Goal: Understand process/instructions: Learn about a topic

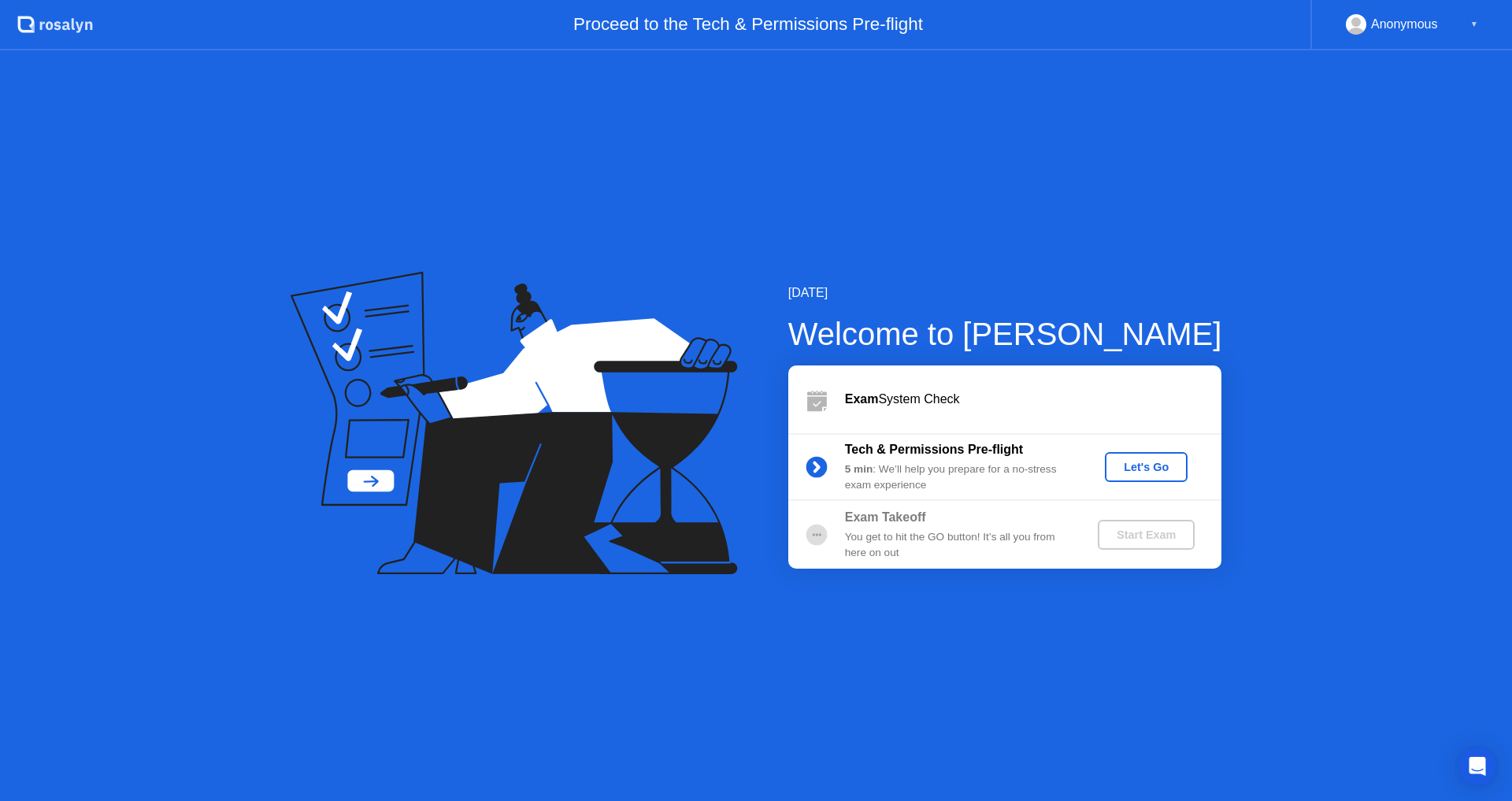
click at [1134, 467] on div "Let's Go" at bounding box center [1147, 467] width 70 height 13
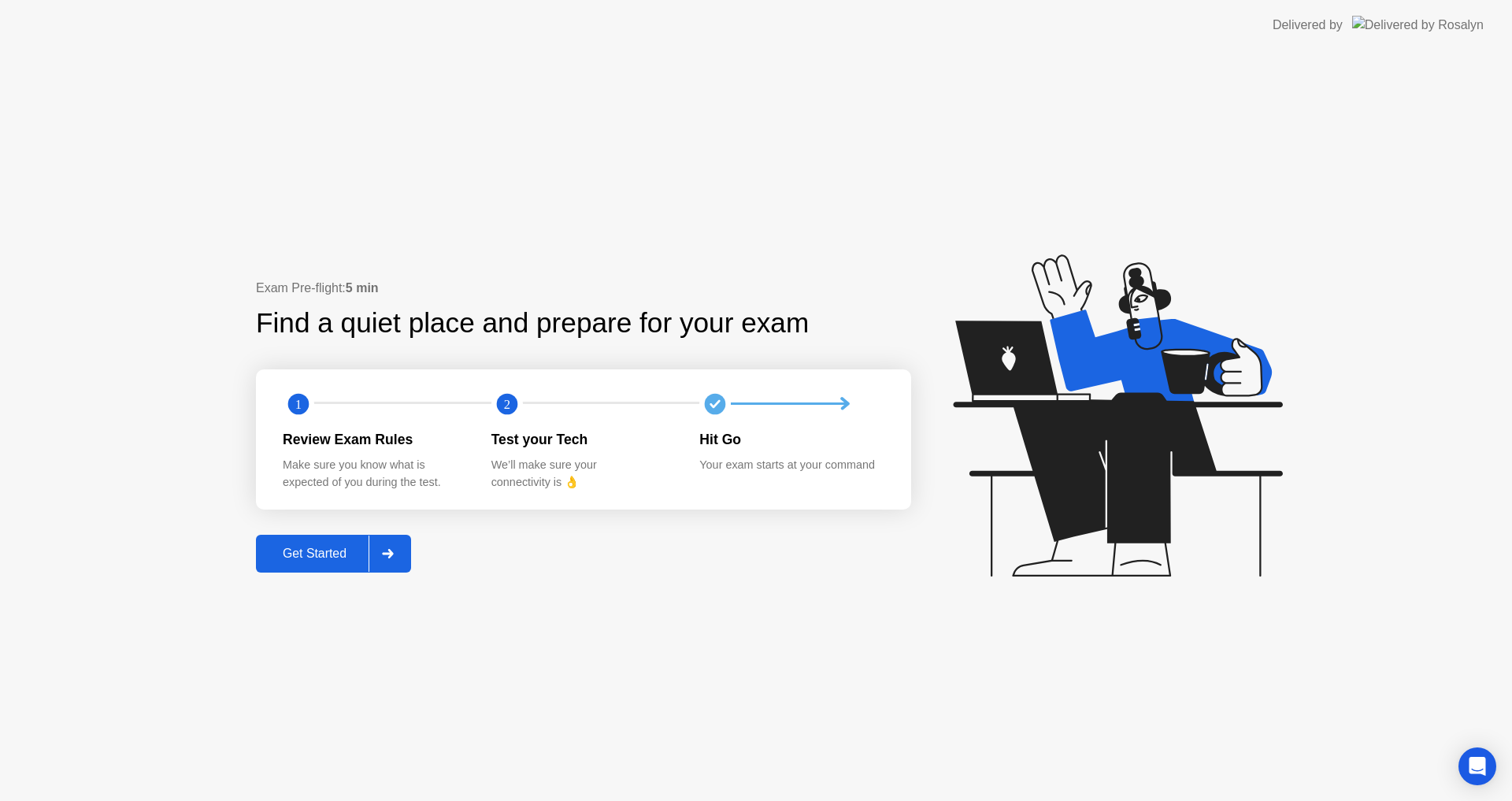
click at [349, 571] on button "Get Started" at bounding box center [333, 554] width 155 height 38
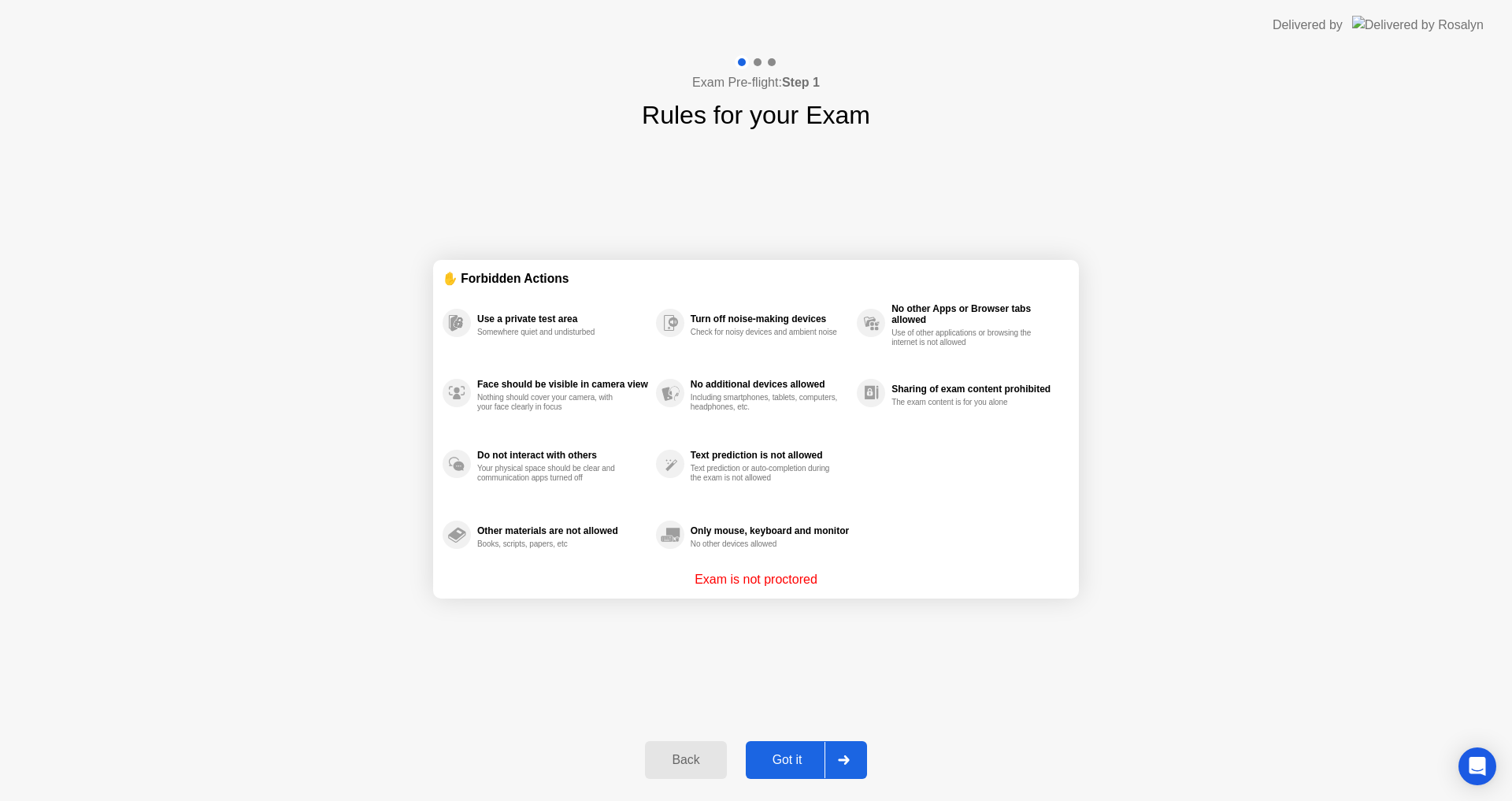
click at [812, 753] on div "Got it" at bounding box center [787, 761] width 74 height 14
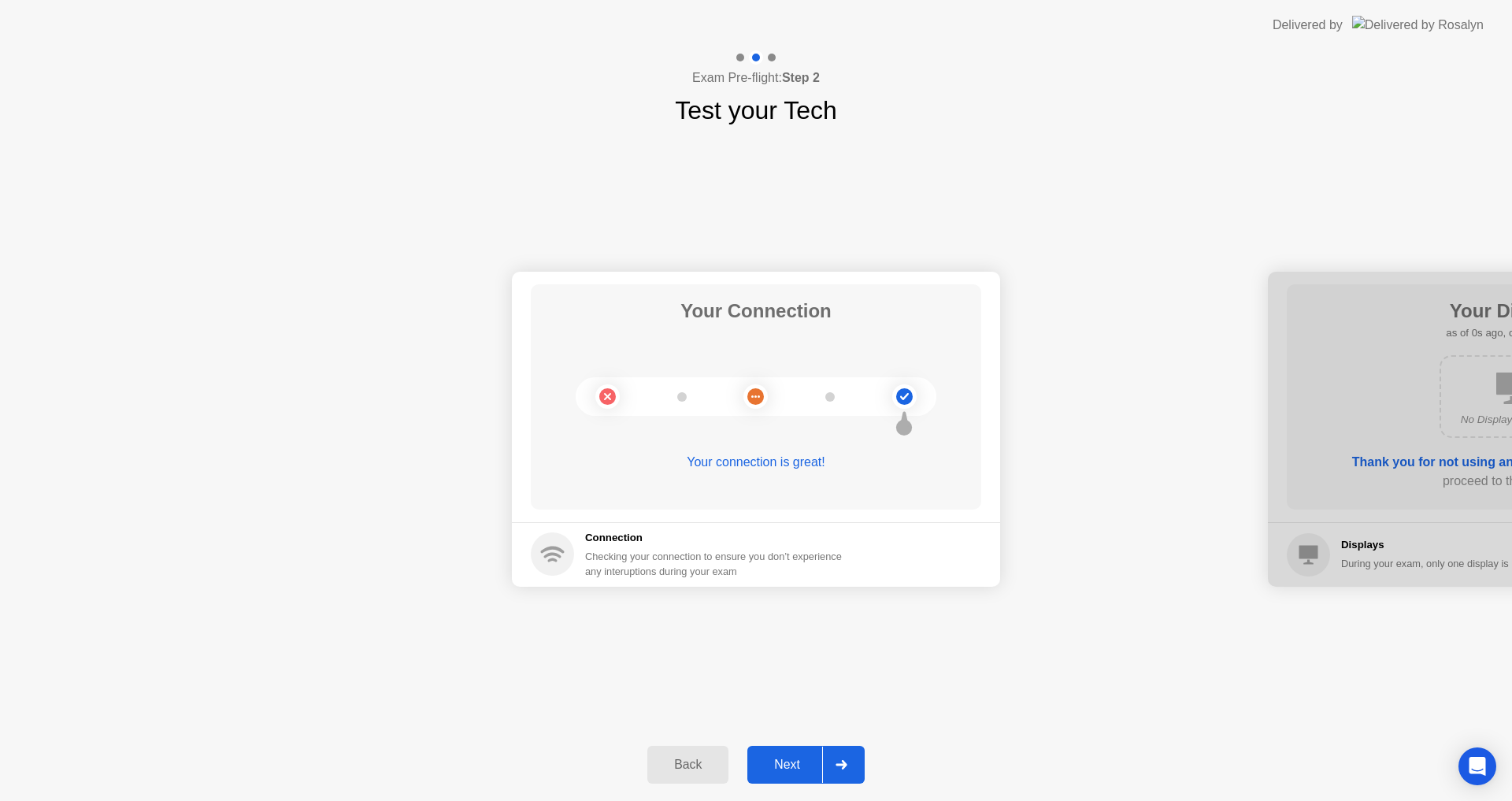
click at [812, 753] on button "Next" at bounding box center [805, 765] width 118 height 38
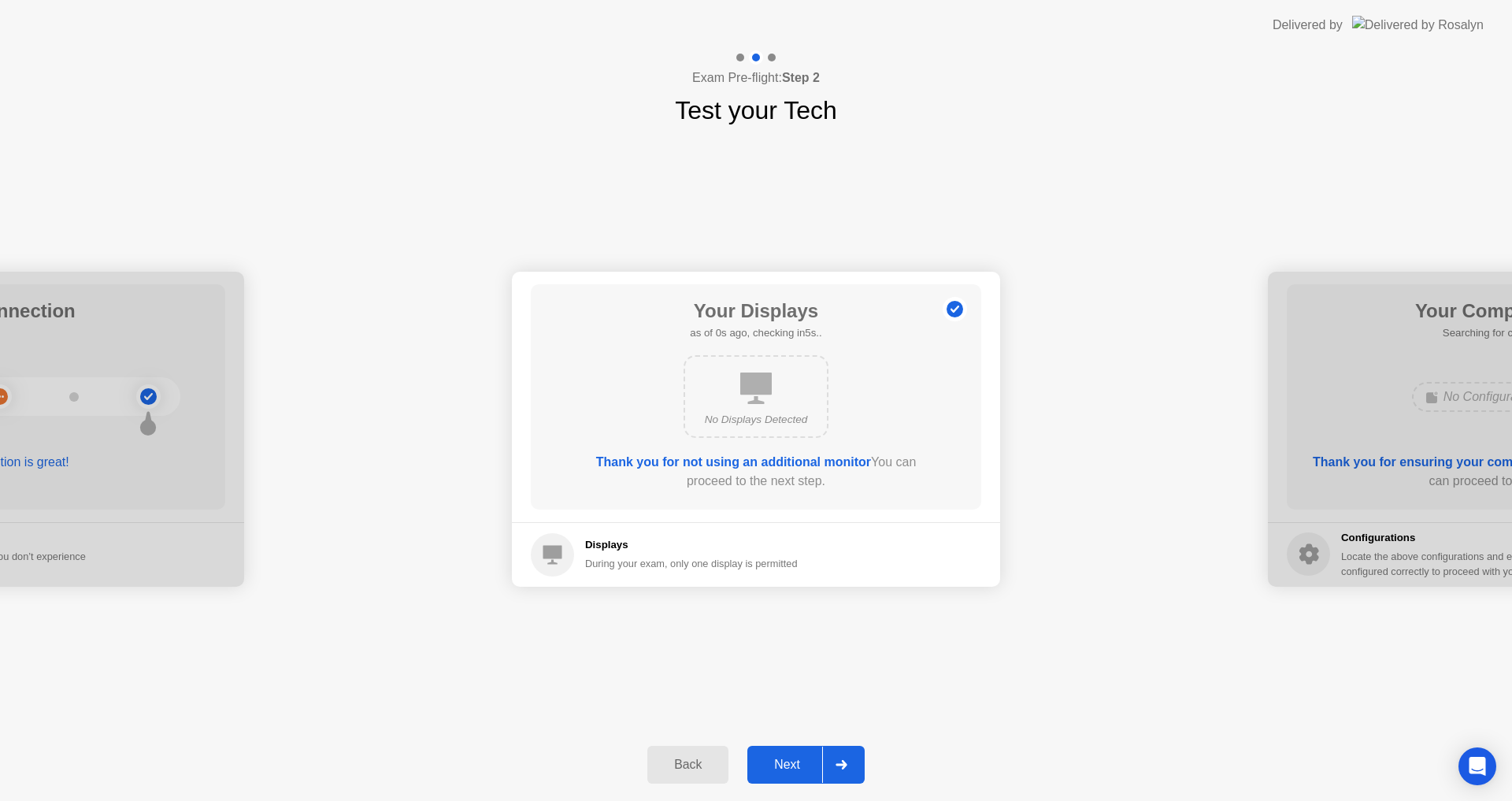
click at [812, 753] on button "Next" at bounding box center [805, 765] width 118 height 38
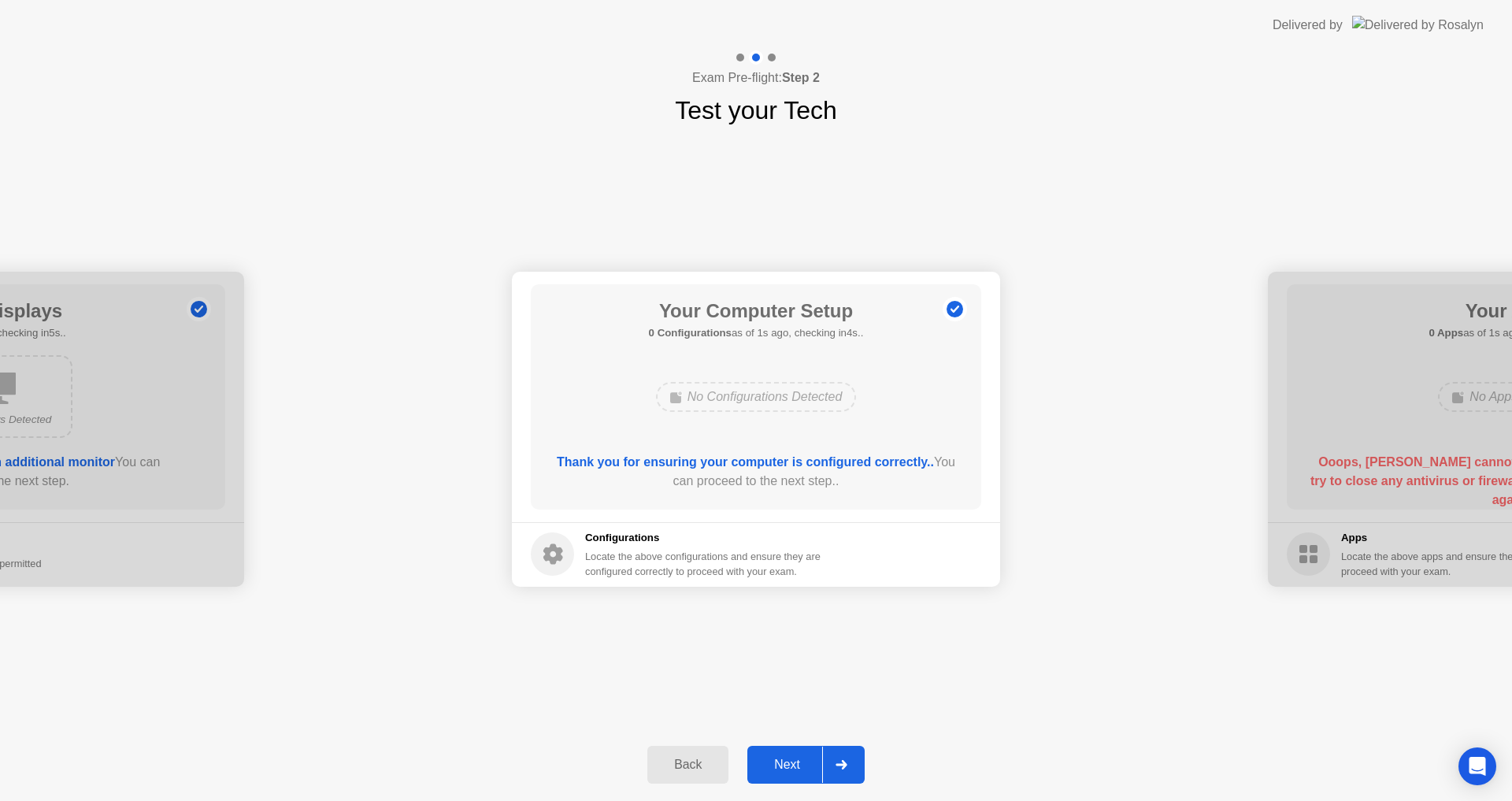
click at [664, 749] on button "Back" at bounding box center [688, 765] width 81 height 38
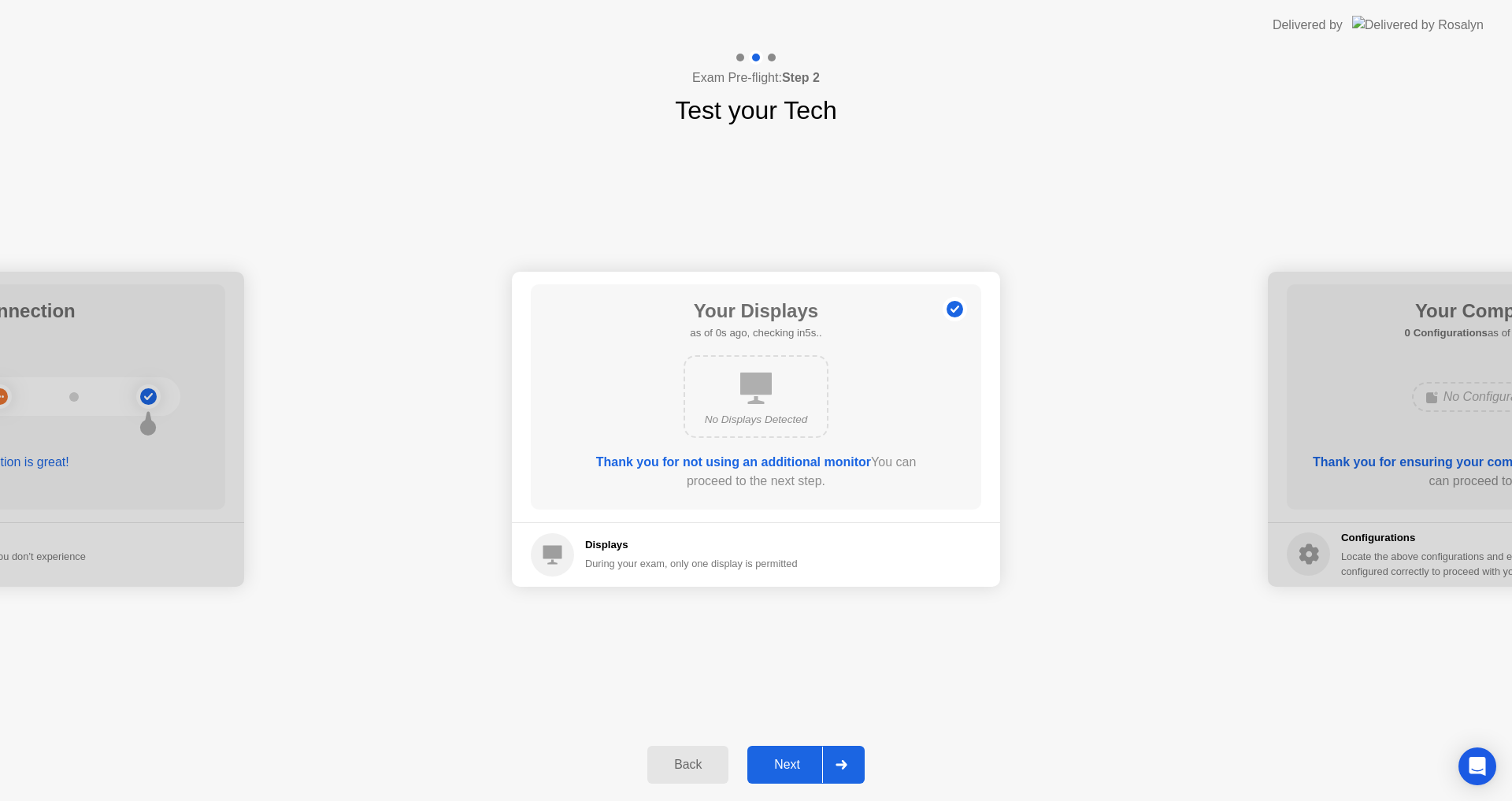
click at [803, 779] on button "Next" at bounding box center [805, 765] width 118 height 38
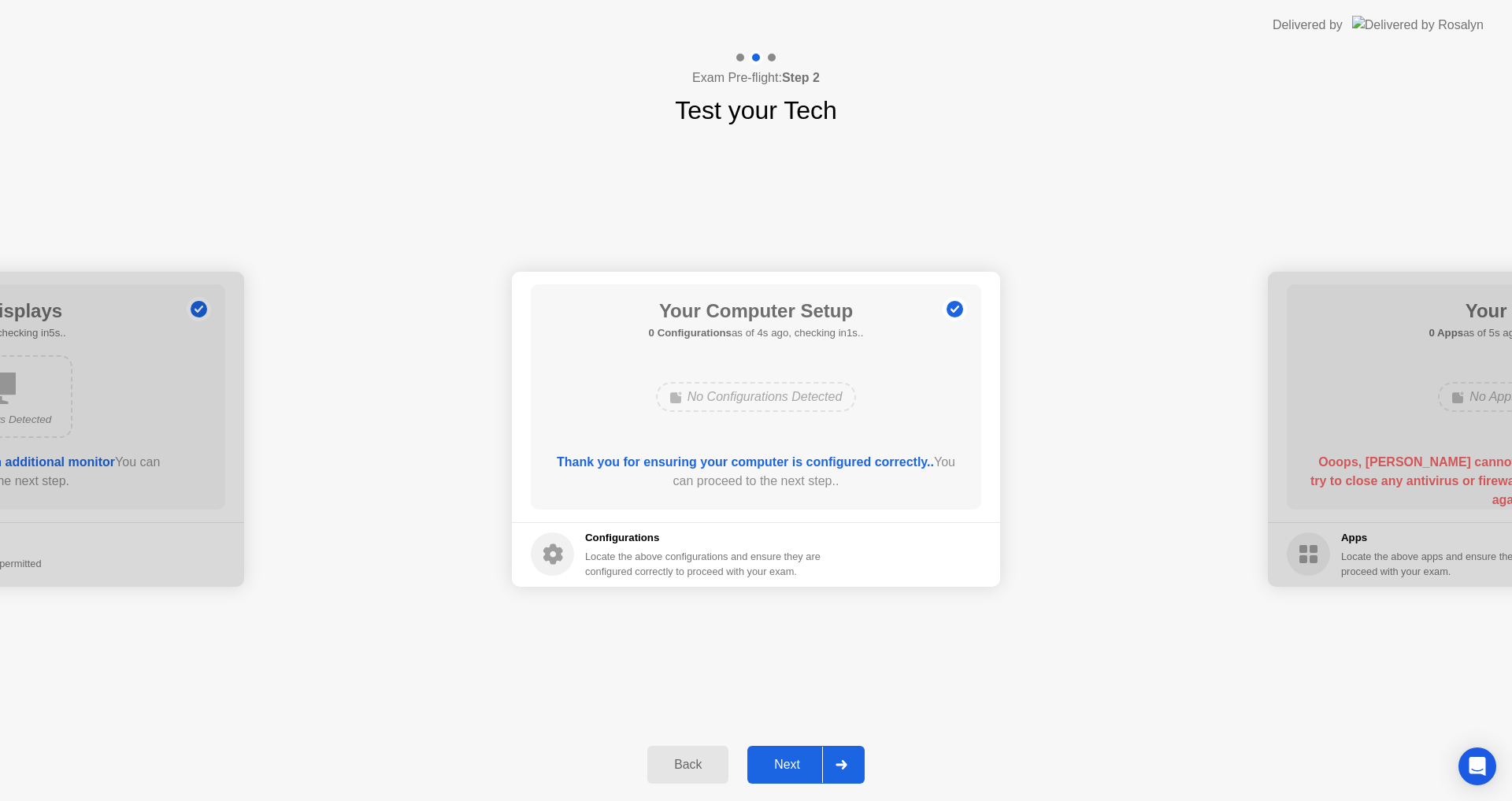
click at [803, 779] on button "Next" at bounding box center [805, 765] width 118 height 38
